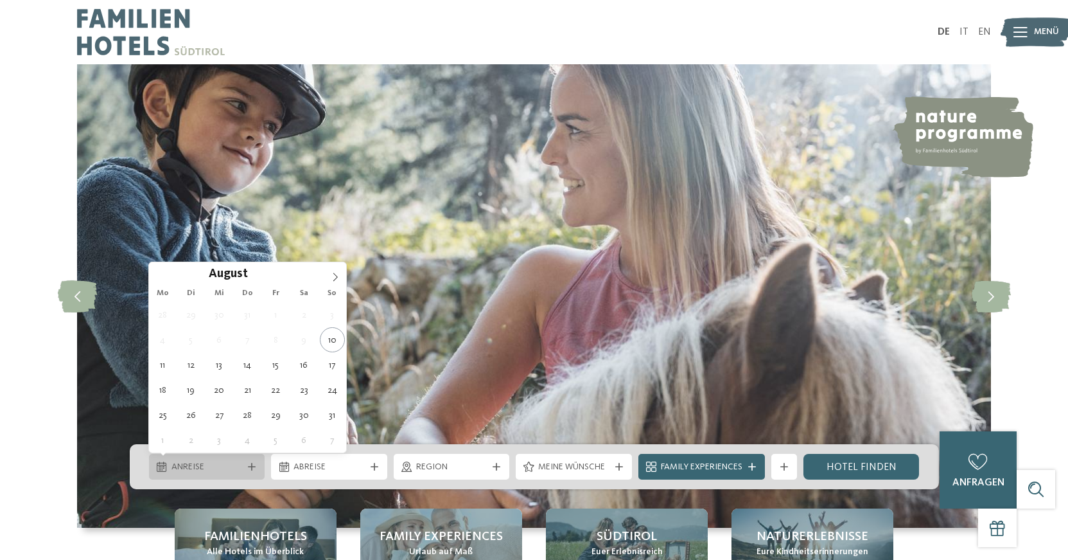
click at [220, 459] on div "Anreise" at bounding box center [207, 467] width 116 height 26
click at [333, 275] on icon at bounding box center [335, 276] width 9 height 9
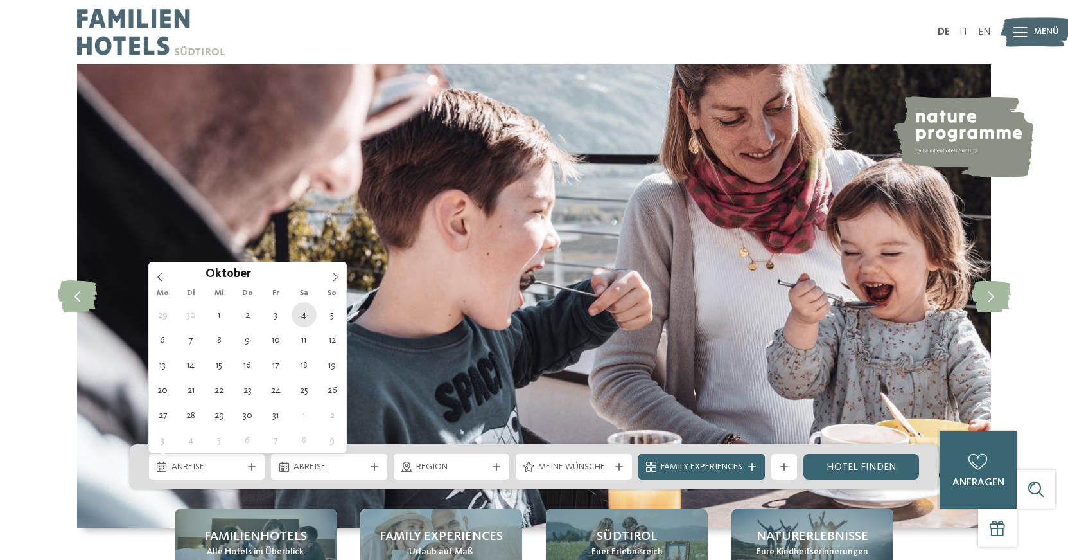
type div "[DATE]"
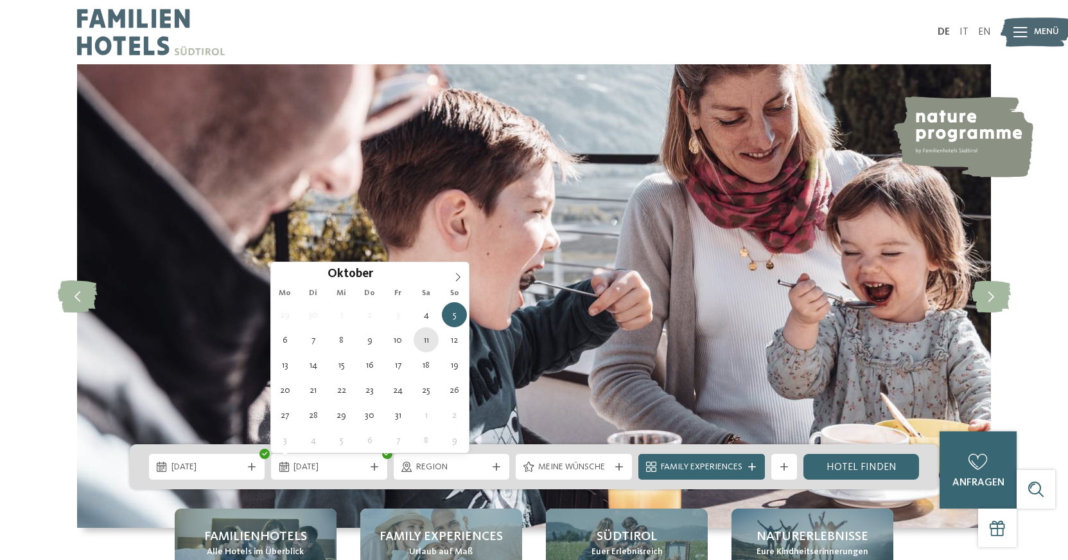
type div "[DATE]"
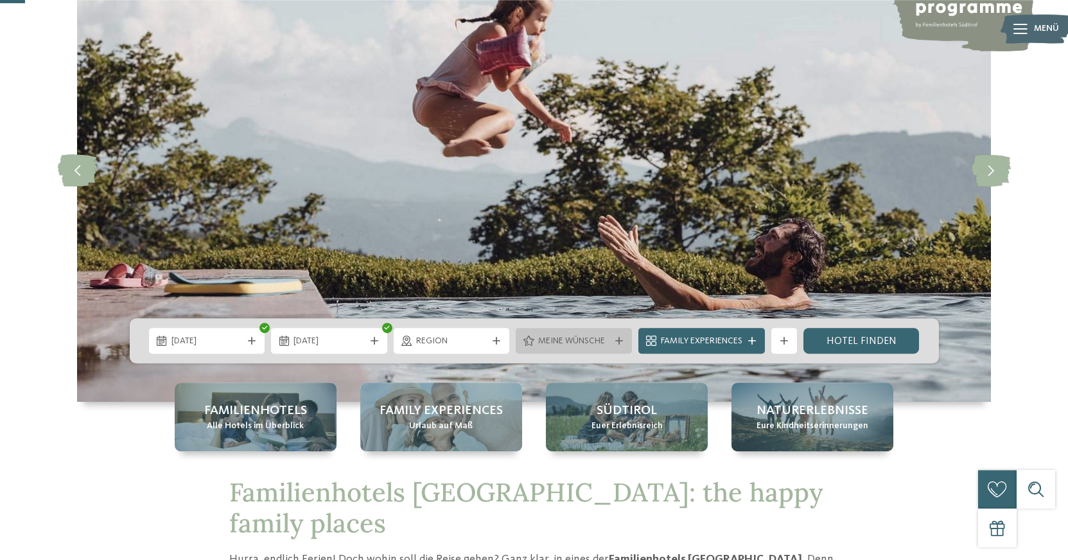
scroll to position [131, 0]
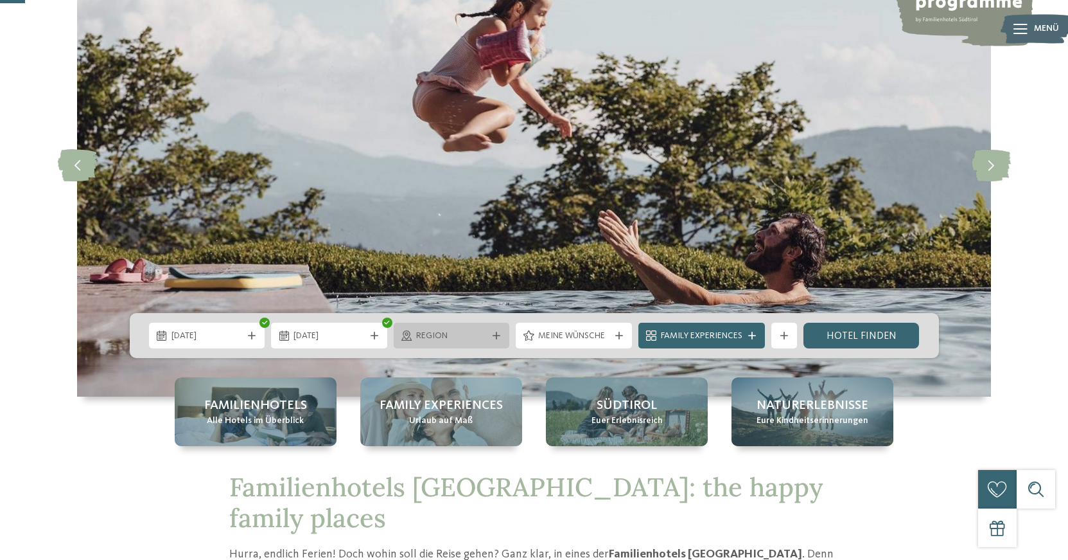
click at [495, 331] on div "Region" at bounding box center [452, 335] width 116 height 26
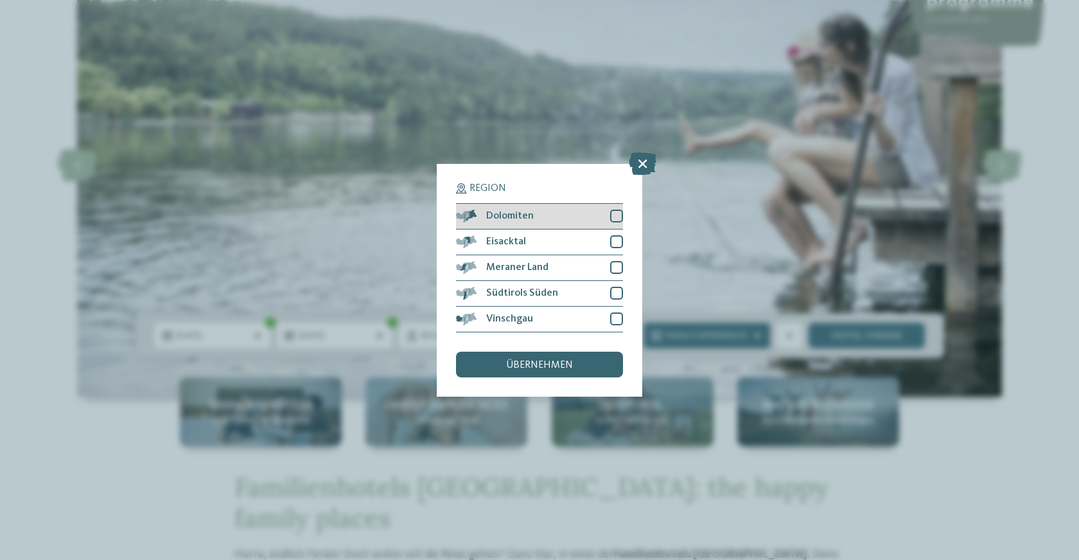
click at [615, 212] on div at bounding box center [616, 215] width 13 height 13
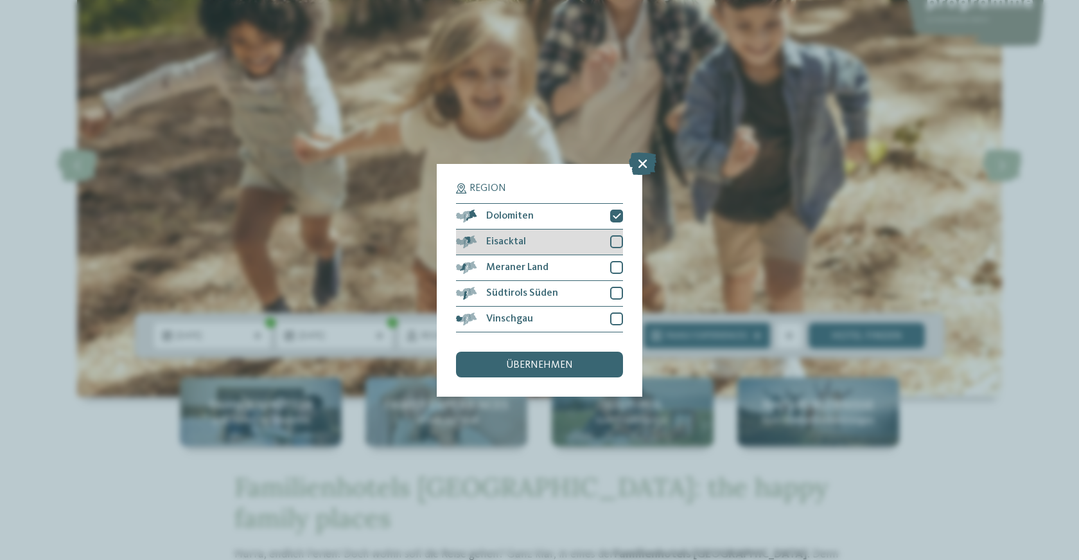
click at [613, 242] on div at bounding box center [616, 241] width 13 height 13
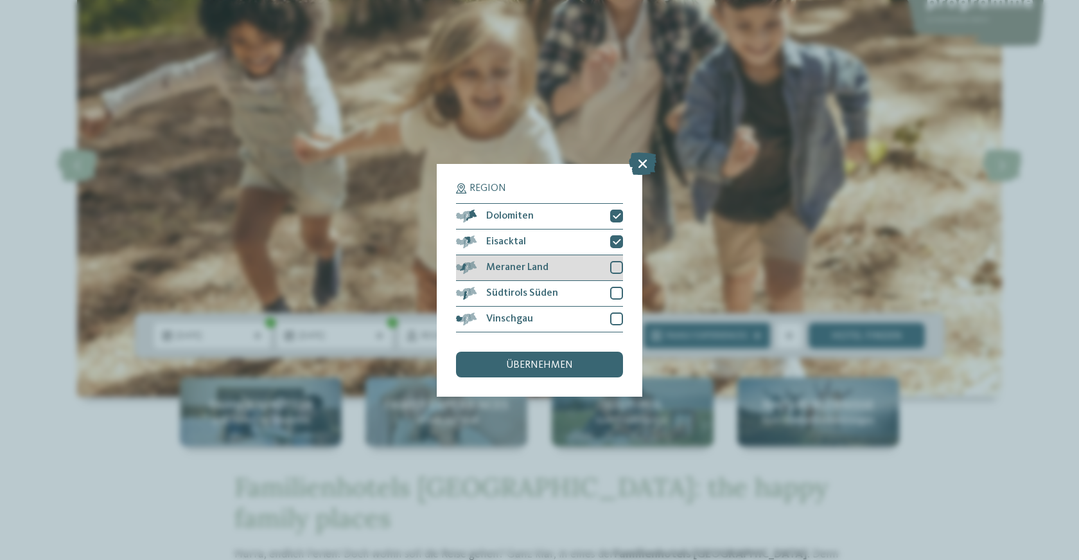
click at [617, 263] on div at bounding box center [616, 267] width 13 height 13
click at [564, 360] on span "übernehmen" at bounding box center [539, 365] width 67 height 10
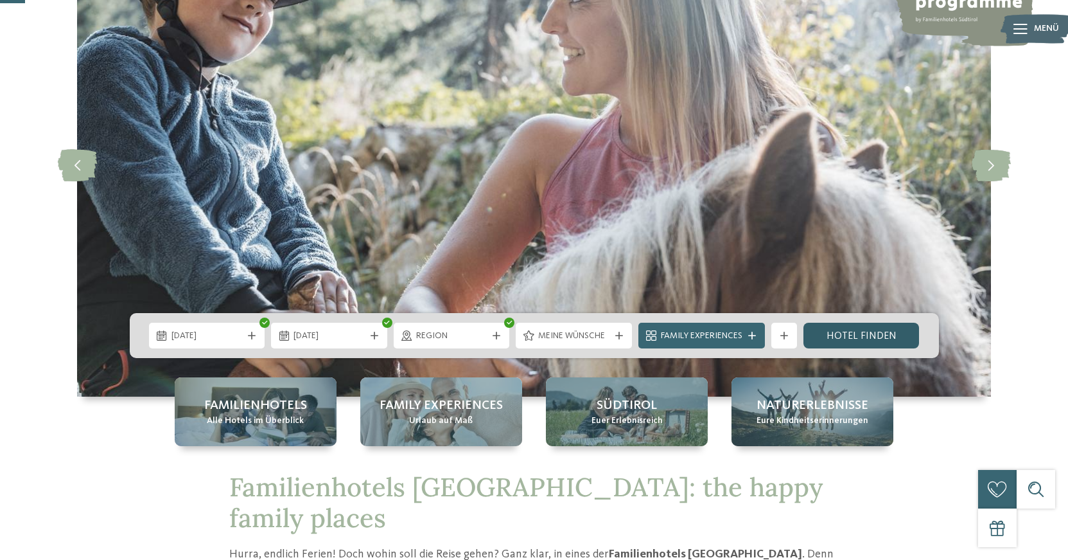
click at [819, 334] on link "Hotel finden" at bounding box center [862, 335] width 116 height 26
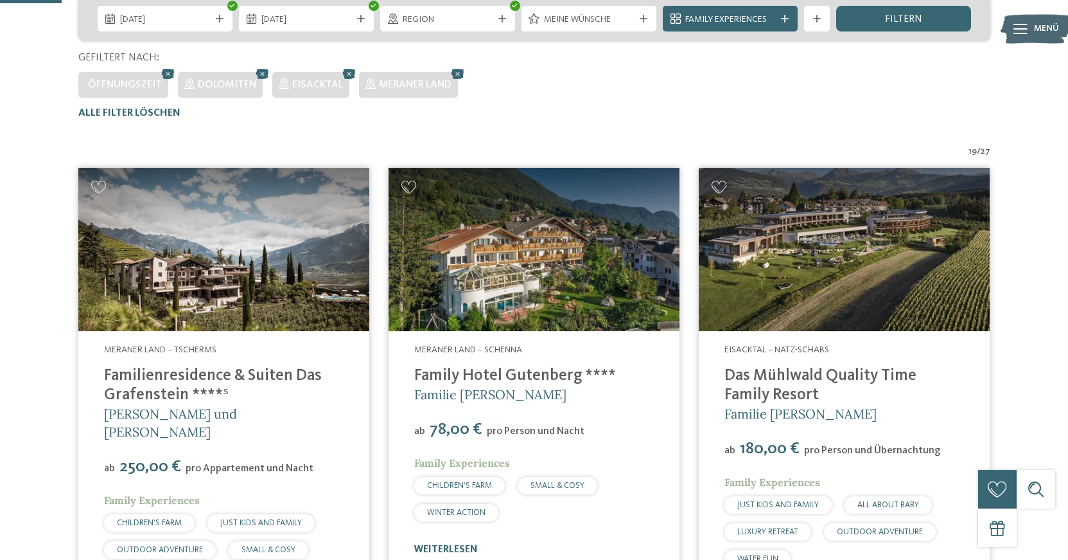
scroll to position [225, 0]
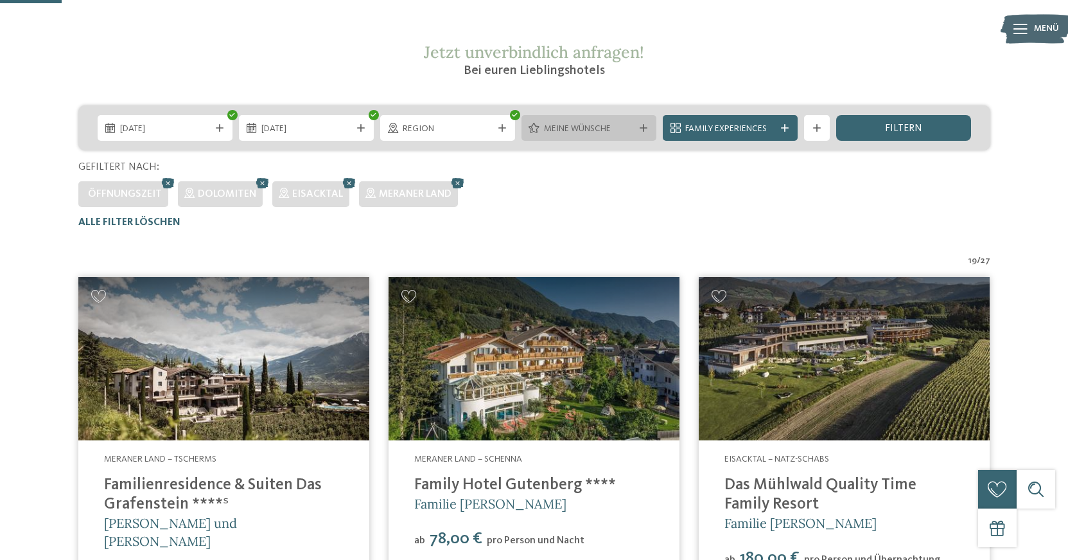
click at [642, 127] on icon at bounding box center [644, 128] width 8 height 8
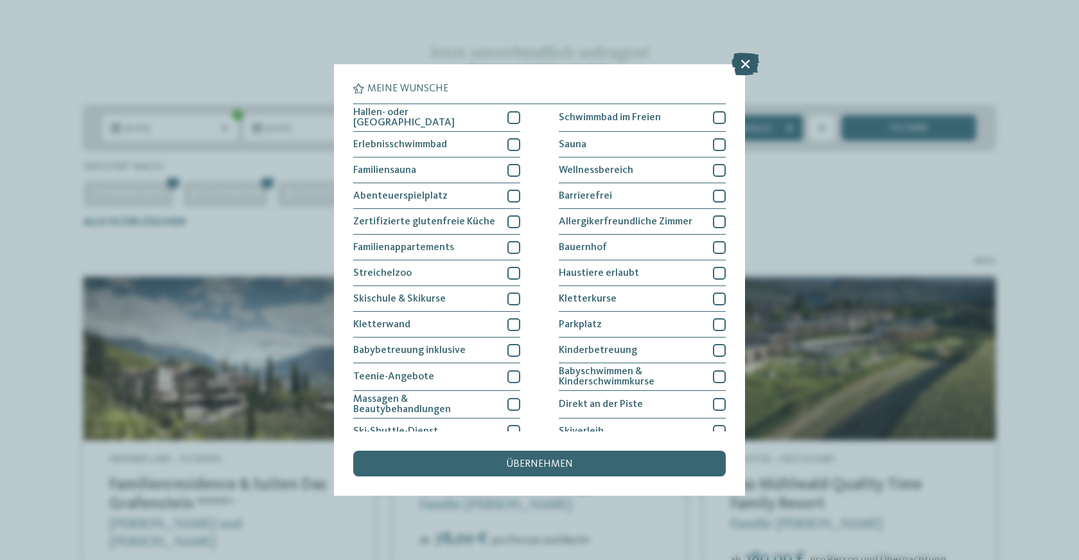
click at [747, 65] on icon at bounding box center [746, 64] width 28 height 22
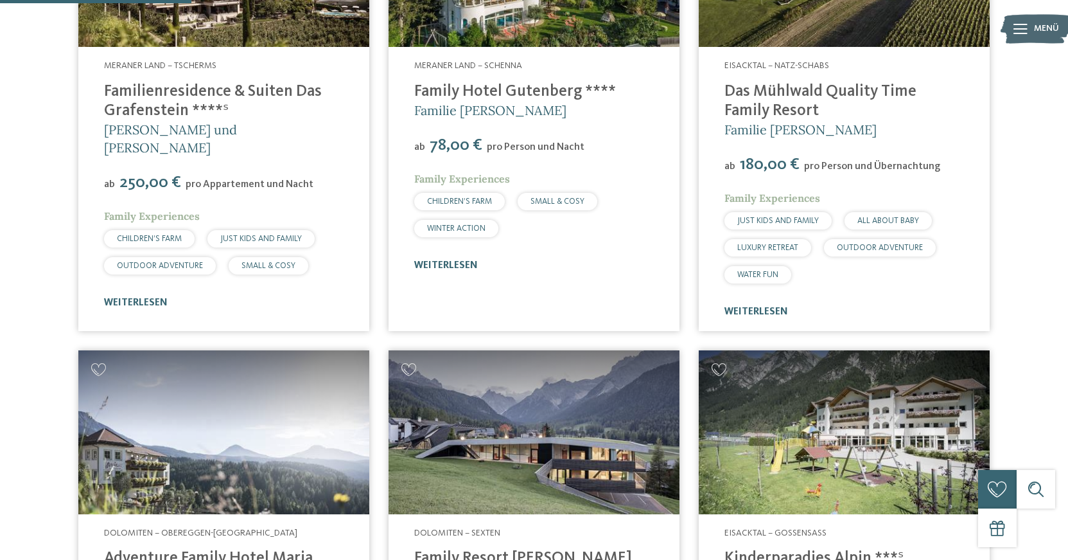
scroll to position [749, 0]
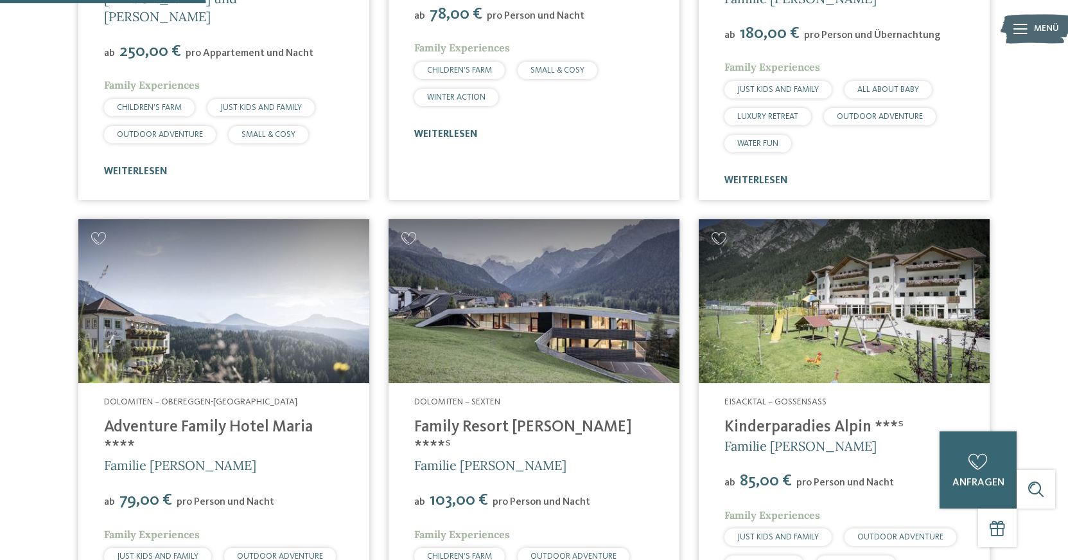
click at [136, 296] on img at bounding box center [223, 301] width 291 height 164
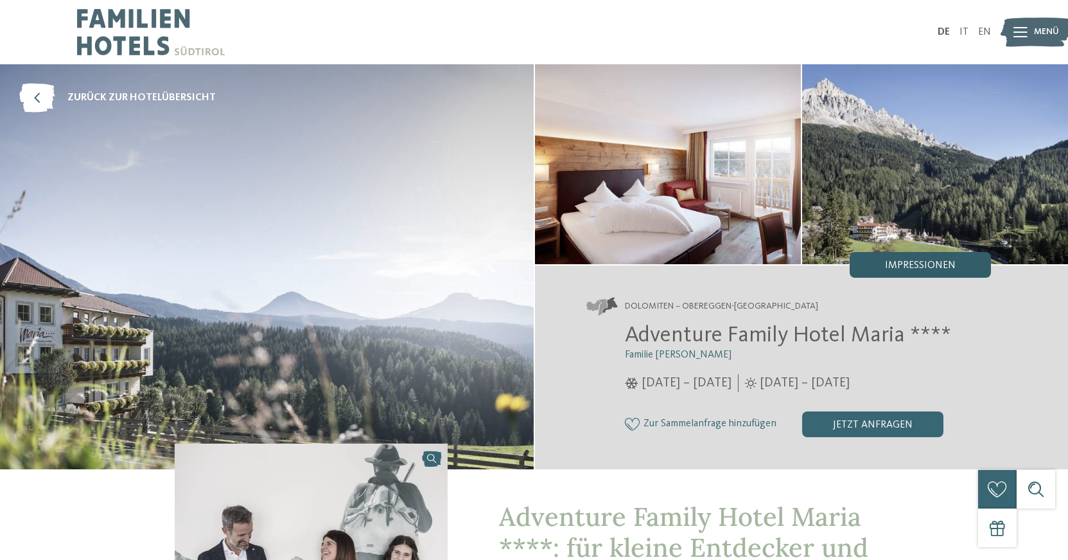
click at [888, 269] on span "Impressionen" at bounding box center [920, 265] width 71 height 10
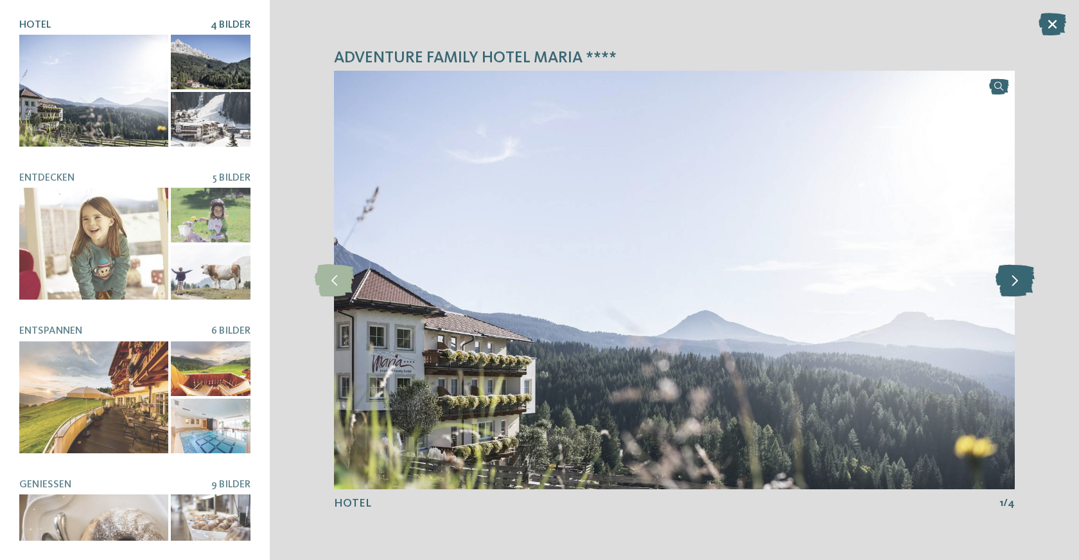
click at [1008, 283] on icon at bounding box center [1015, 280] width 39 height 32
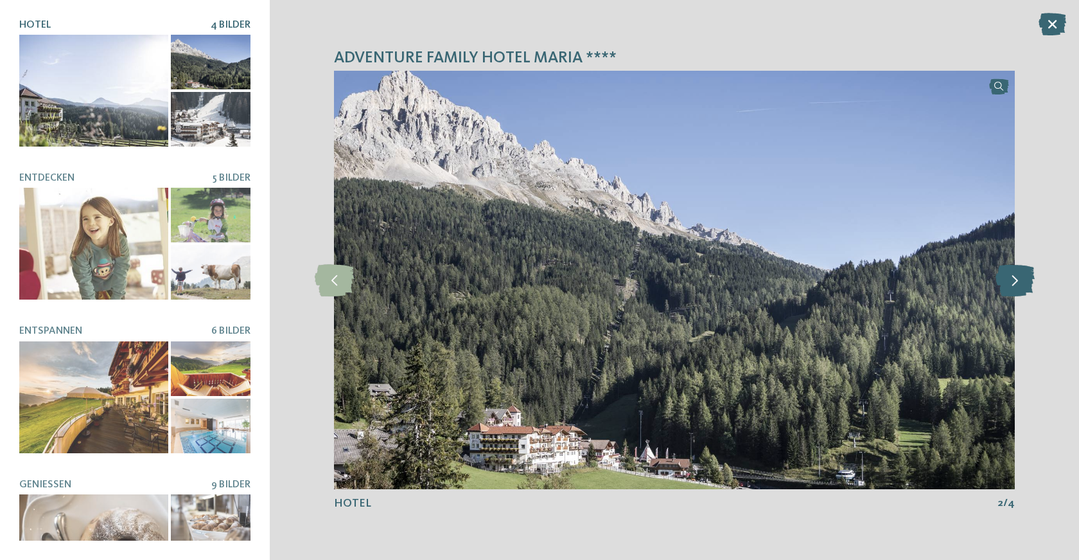
click at [1009, 283] on icon at bounding box center [1015, 280] width 39 height 32
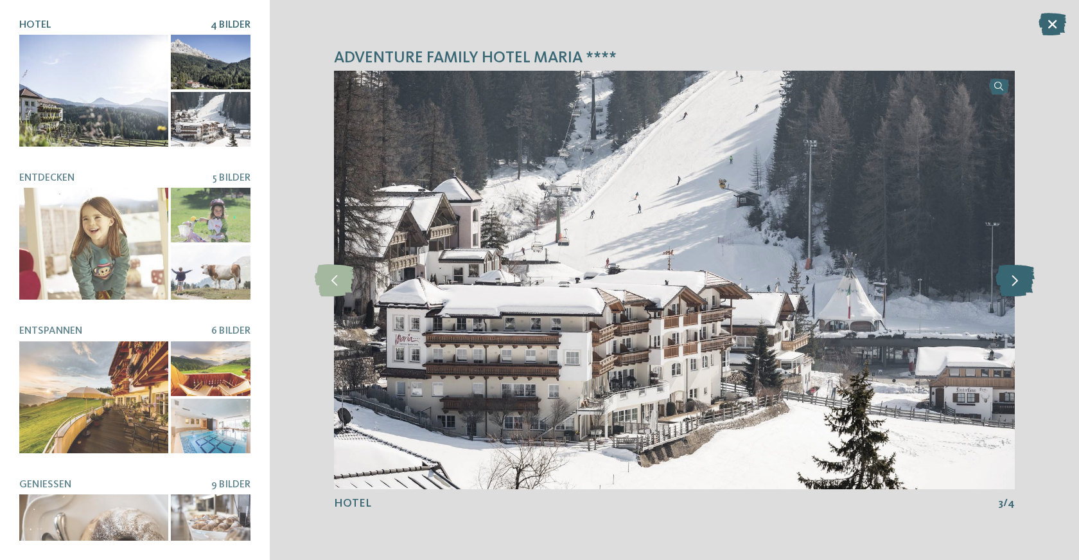
click at [1009, 283] on icon at bounding box center [1015, 280] width 39 height 32
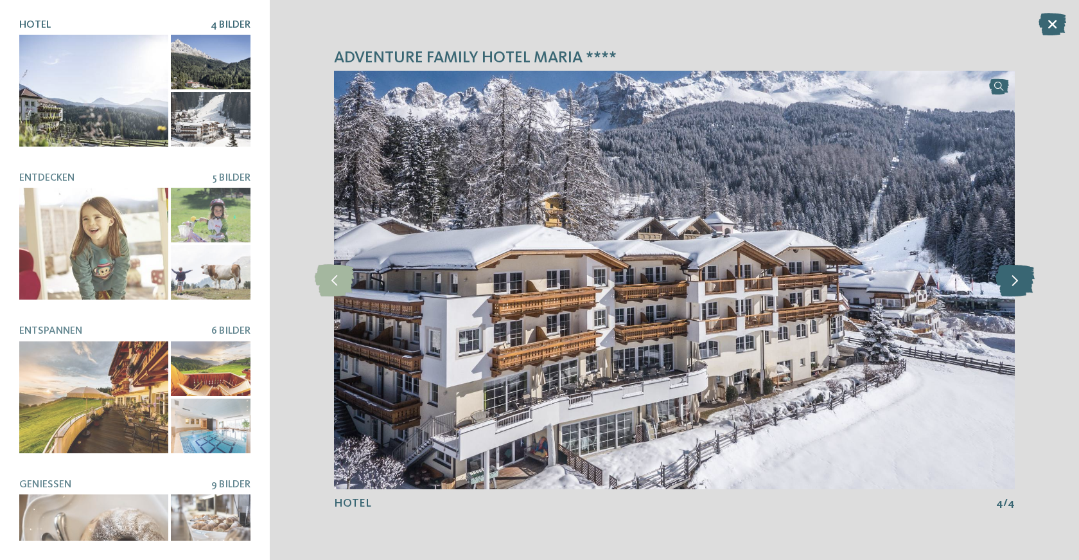
click at [1009, 283] on icon at bounding box center [1015, 280] width 39 height 32
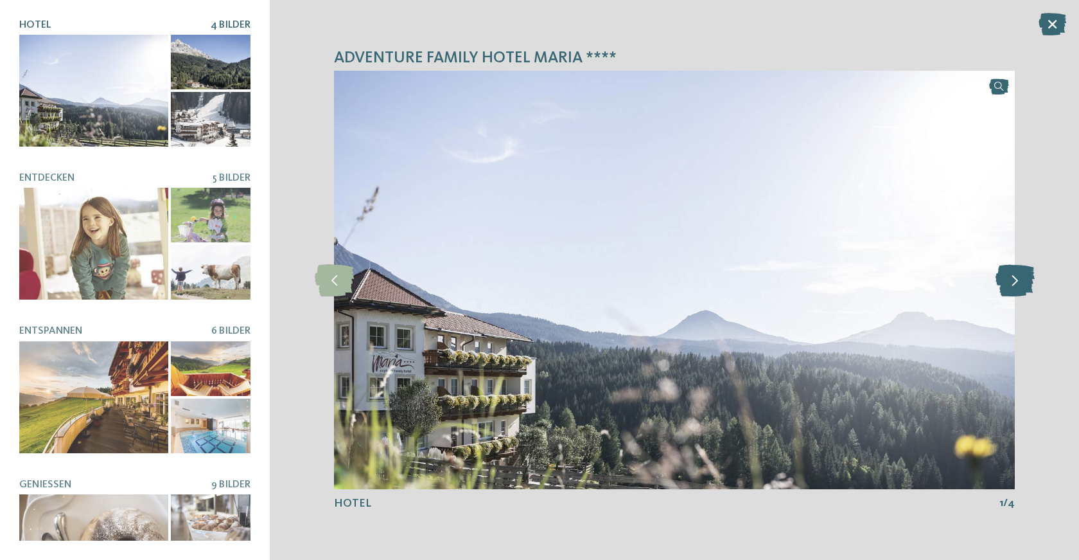
click at [1009, 283] on icon at bounding box center [1015, 280] width 39 height 32
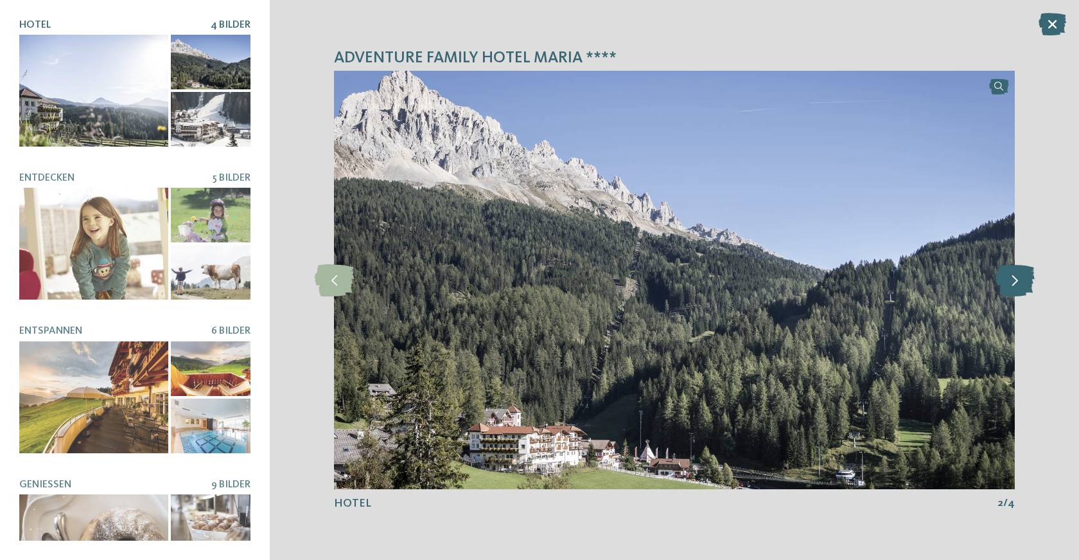
click at [1009, 283] on icon at bounding box center [1015, 280] width 39 height 32
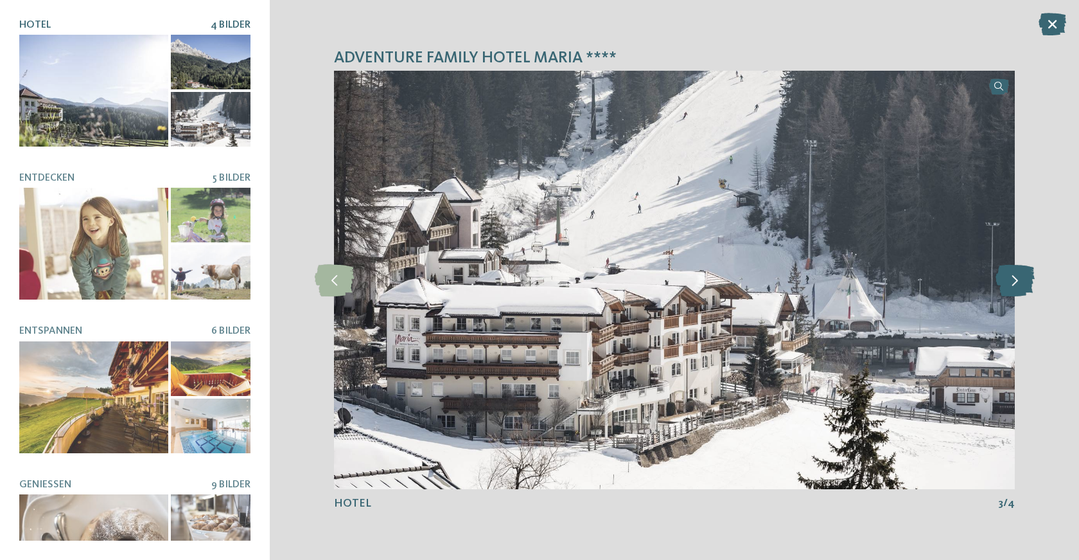
click at [1009, 283] on icon at bounding box center [1015, 280] width 39 height 32
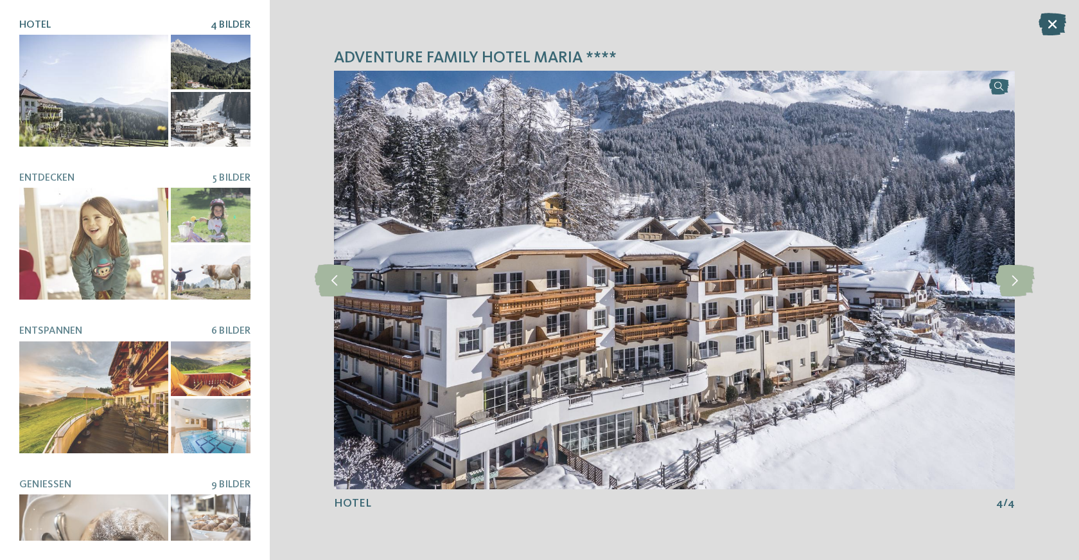
click at [1049, 24] on icon at bounding box center [1053, 24] width 28 height 22
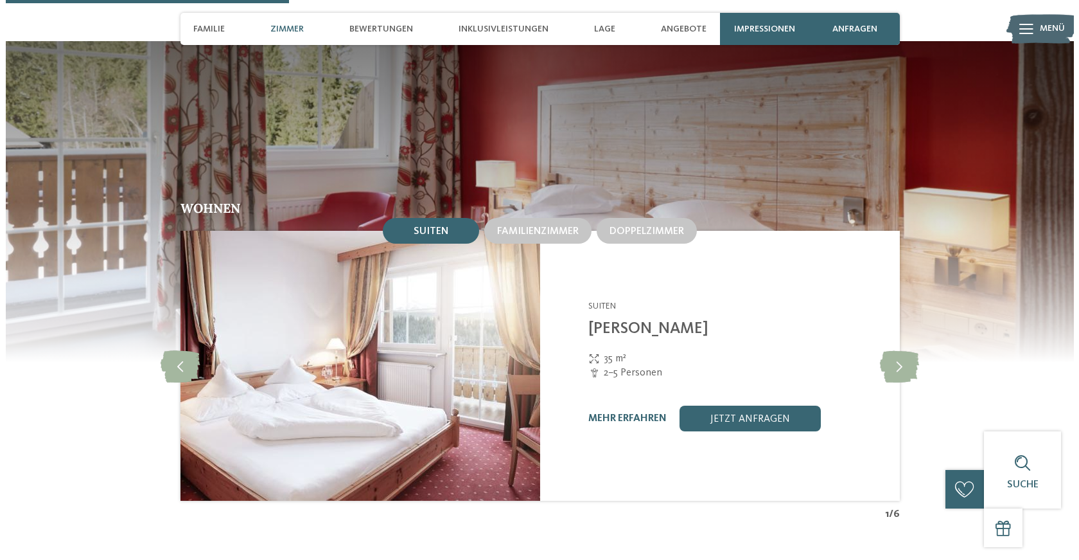
scroll to position [1125, 0]
